Goal: Information Seeking & Learning: Learn about a topic

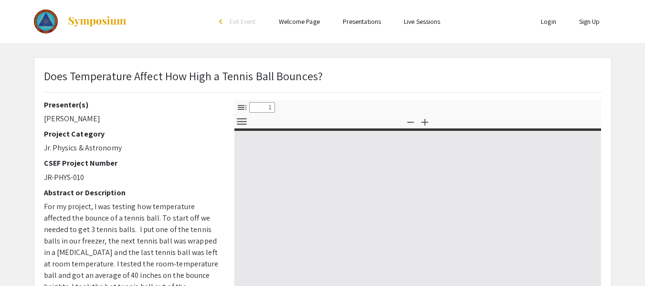
select select "custom"
type input "0"
select select "custom"
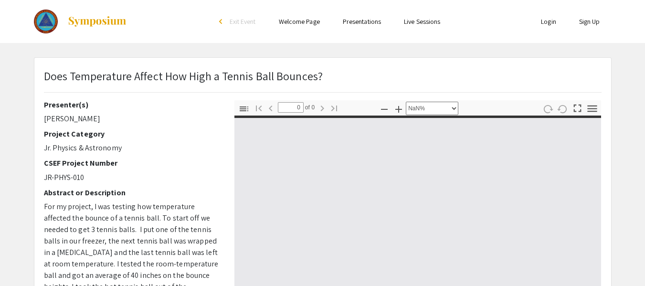
type input "1"
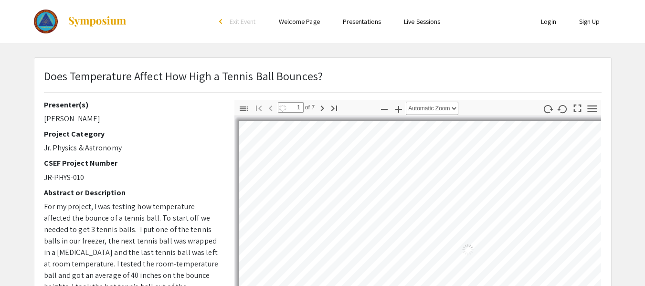
select select "auto"
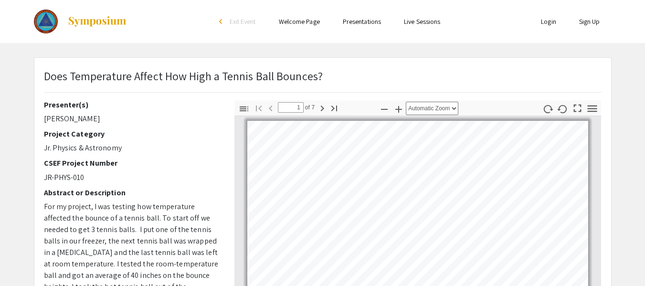
click at [202, 179] on p "JR-PHYS-010" at bounding box center [132, 177] width 176 height 11
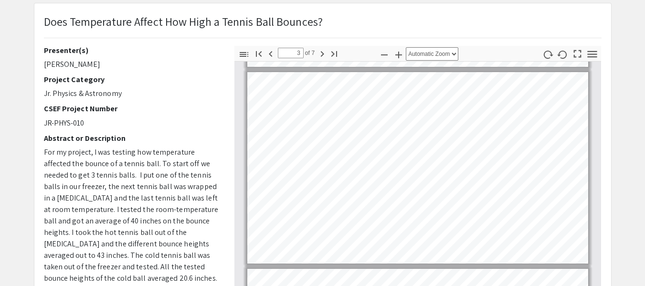
scroll to position [395, 0]
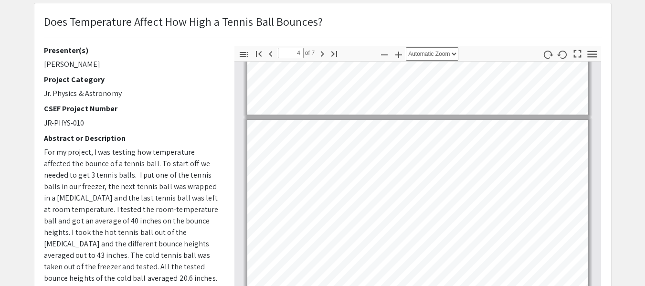
click at [477, 22] on div "Does Temperature Affect How High a Tennis Ball Bounces? Presenter(s) [PERSON_NA…" at bounding box center [322, 244] width 577 height 482
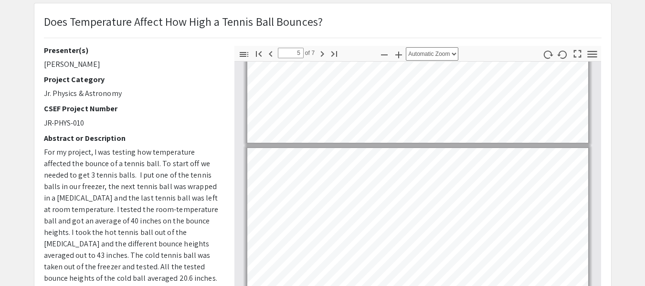
scroll to position [708, 0]
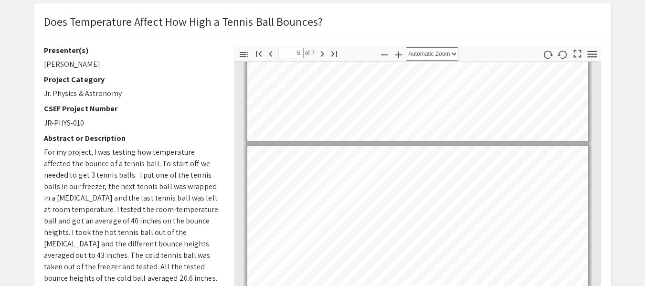
click at [462, 52] on div "Toggle Sidebar Find Go to First Page Previous 5 of 7 Next Go to Last Page Zoom …" at bounding box center [418, 213] width 367 height 334
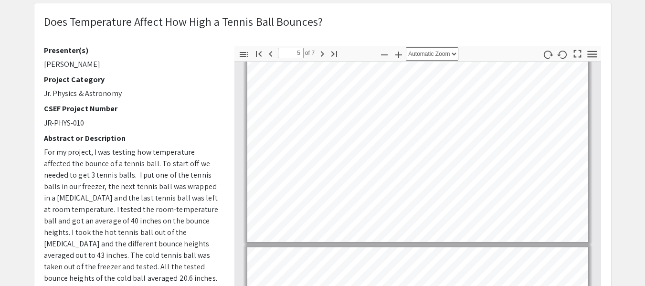
click at [460, 55] on div "Toggle Sidebar Find Go to First Page Previous 5 of 7 Next Go to Last Page Zoom …" at bounding box center [418, 213] width 367 height 334
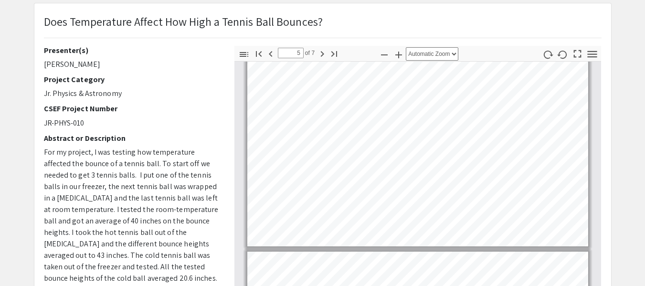
type input "6"
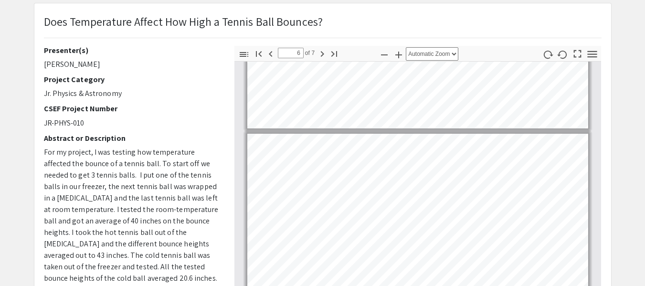
click at [466, 50] on div "Toggle Sidebar Find Go to First Page Previous 6 of 7 Next Go to Last Page Zoom …" at bounding box center [418, 213] width 367 height 334
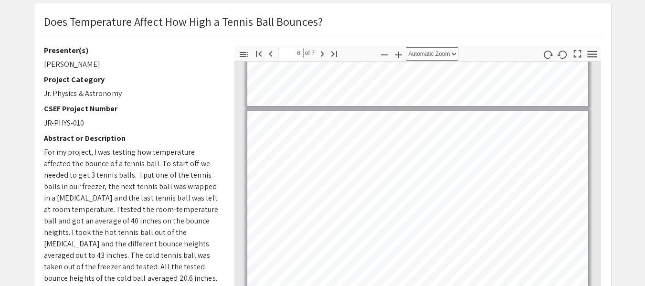
scroll to position [941, 0]
